Goal: Task Accomplishment & Management: Use online tool/utility

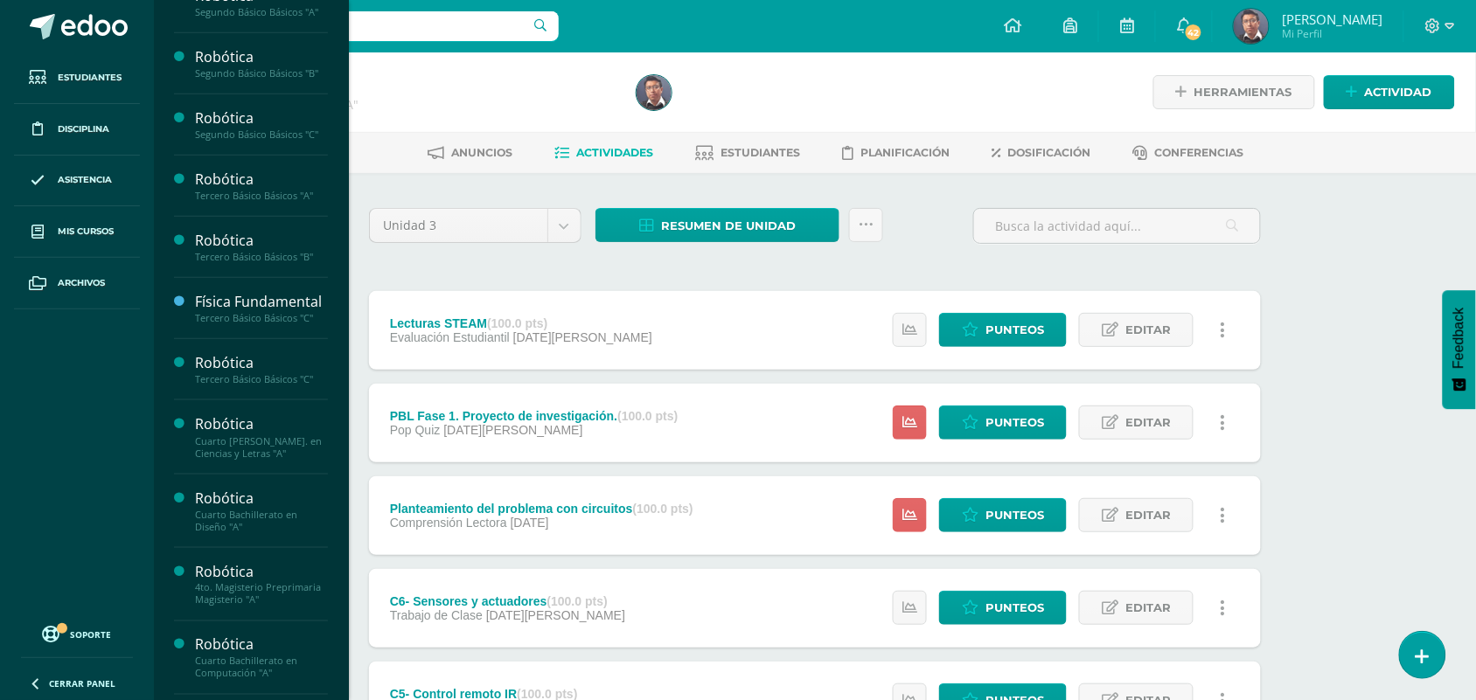
scroll to position [400, 0]
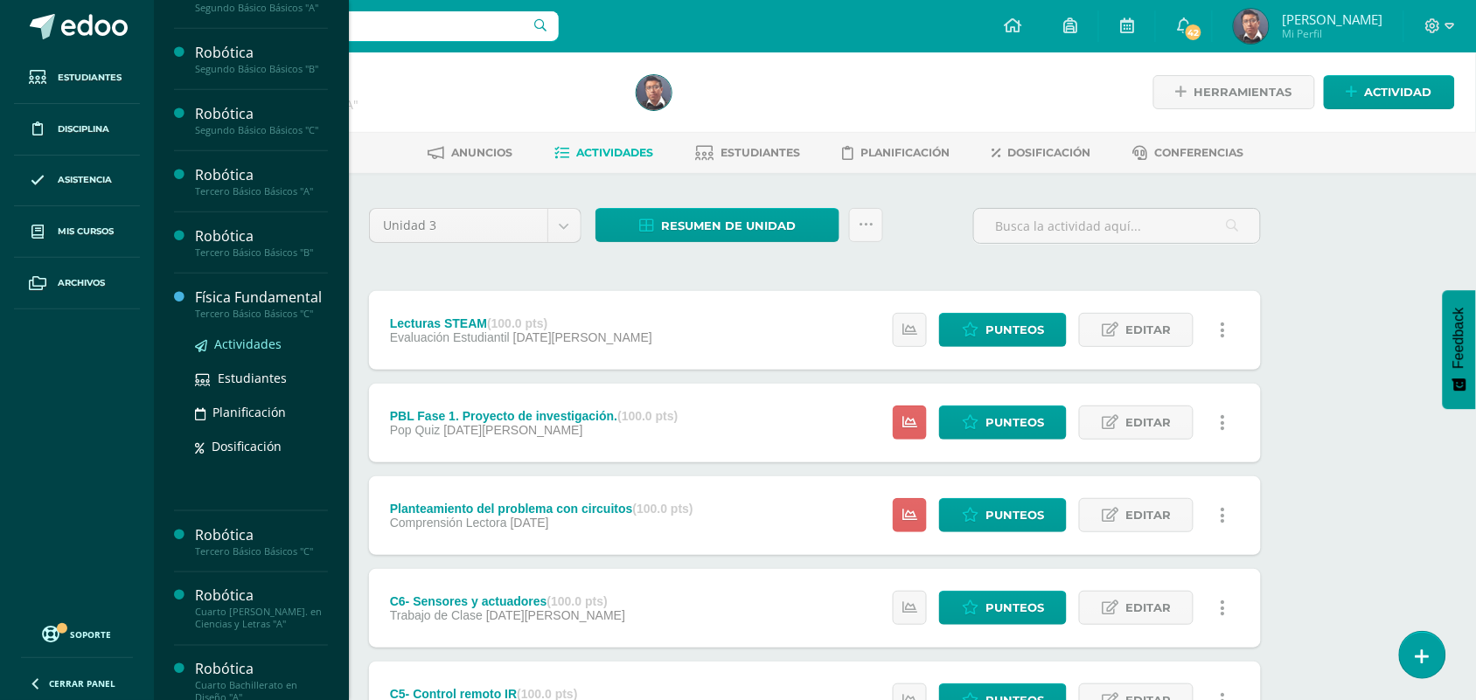
click at [271, 352] on span "Actividades" at bounding box center [247, 344] width 67 height 17
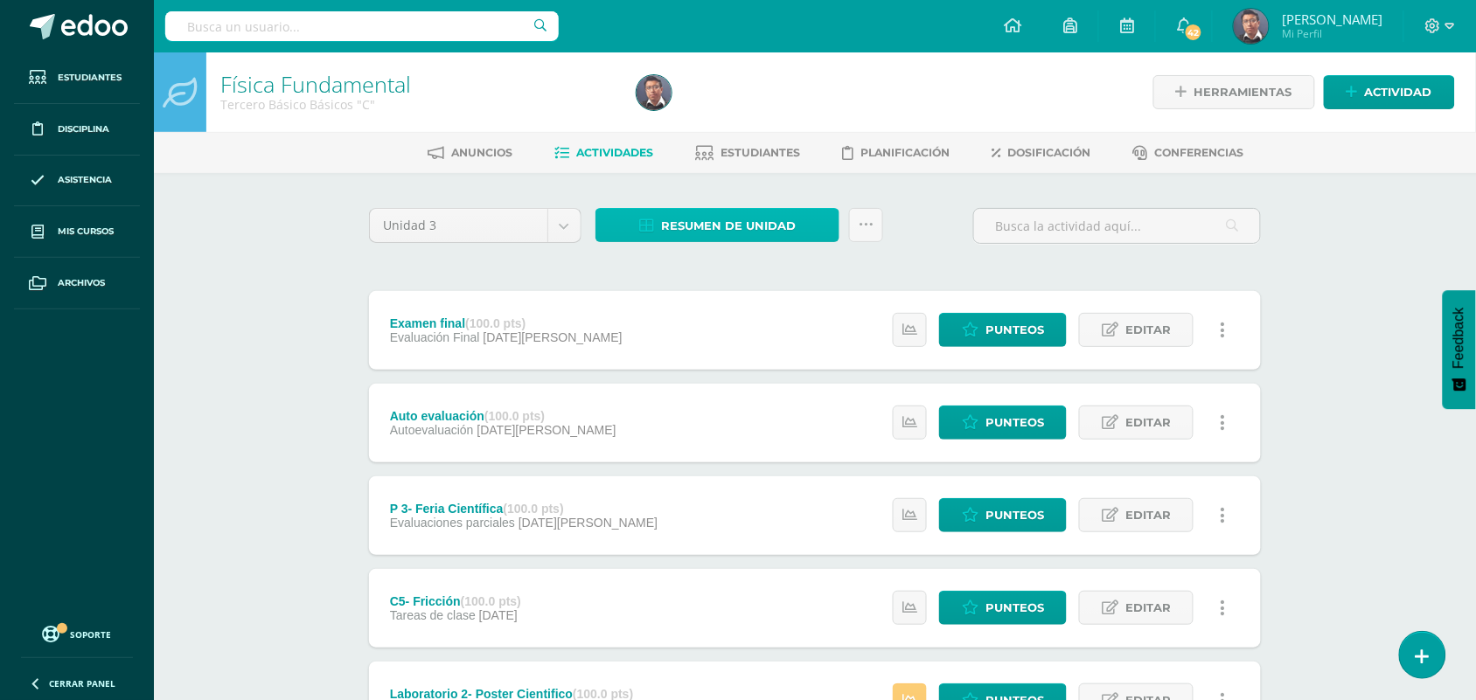
click at [731, 221] on span "Resumen de unidad" at bounding box center [728, 226] width 135 height 32
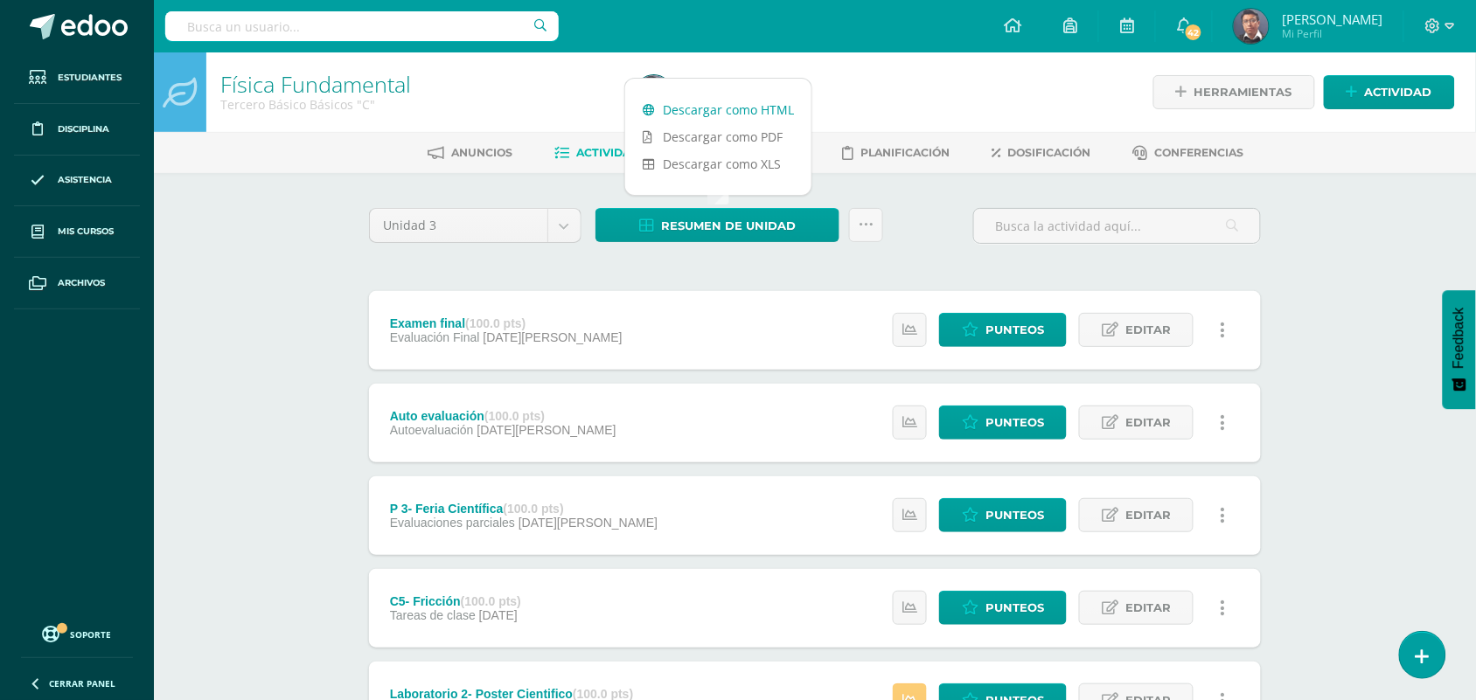
click at [743, 109] on link "Descargar como HTML" at bounding box center [718, 109] width 186 height 27
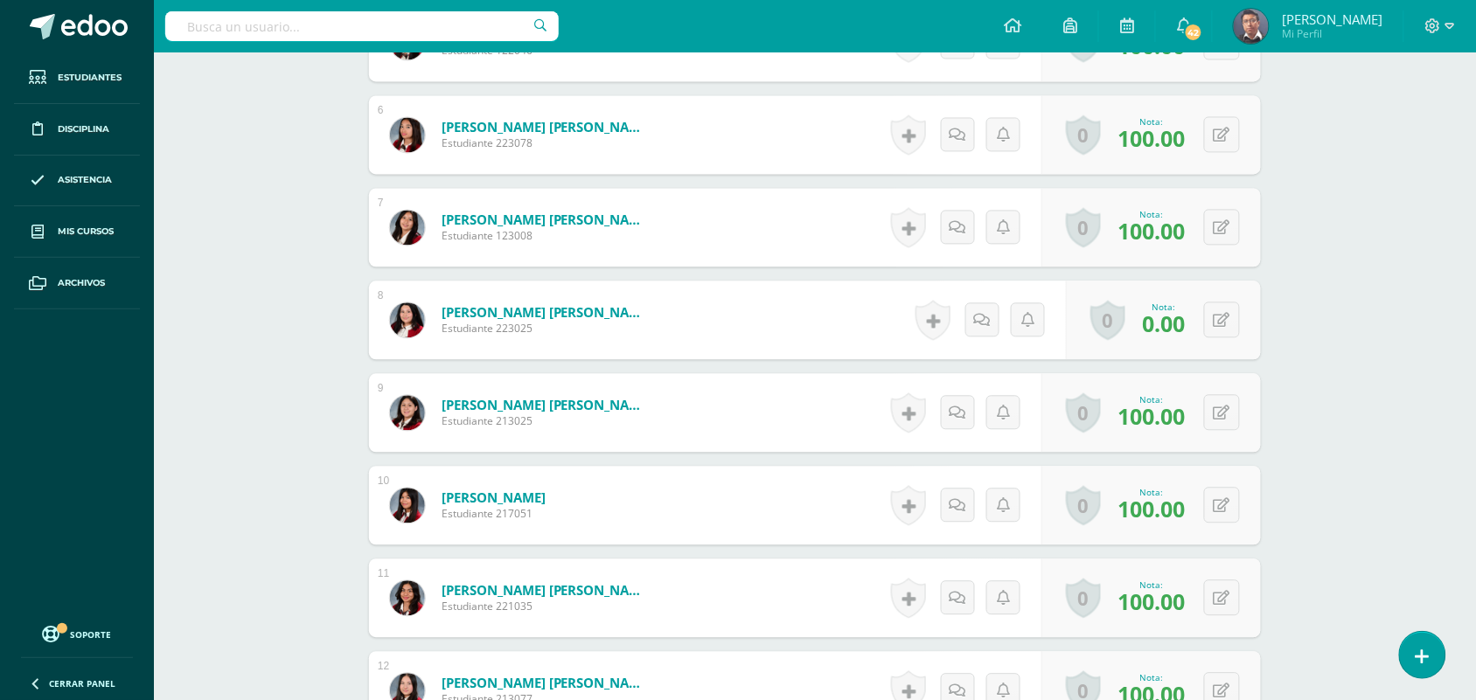
scroll to position [990, 0]
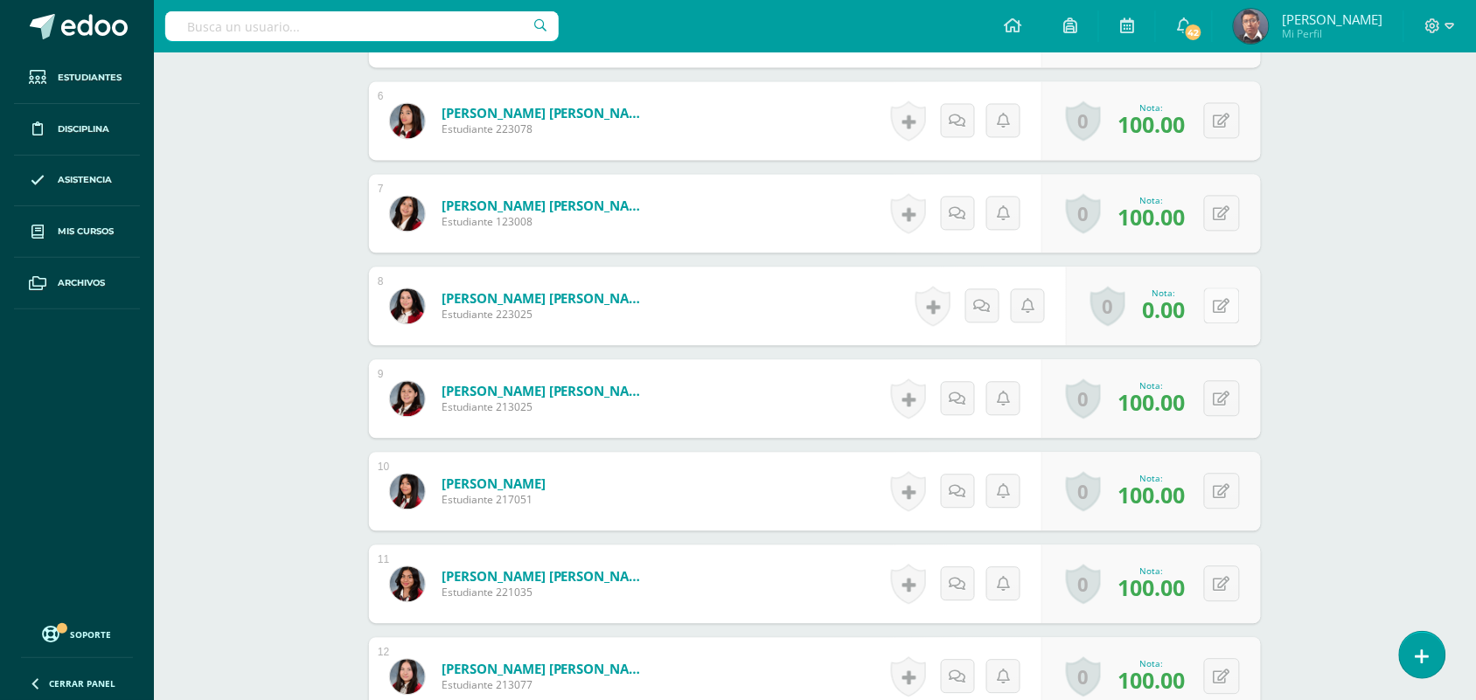
click at [1230, 302] on button at bounding box center [1222, 306] width 36 height 36
type input "100"
click at [1180, 309] on icon at bounding box center [1188, 311] width 16 height 15
